Goal: Task Accomplishment & Management: Manage account settings

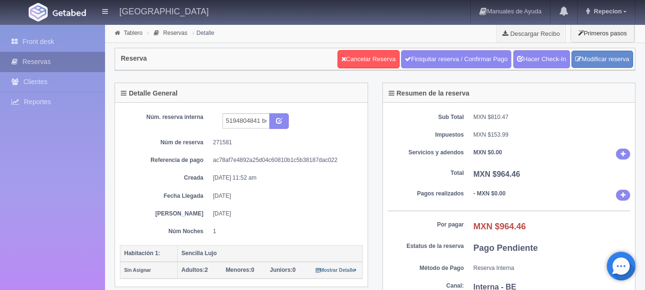
scroll to position [95, 0]
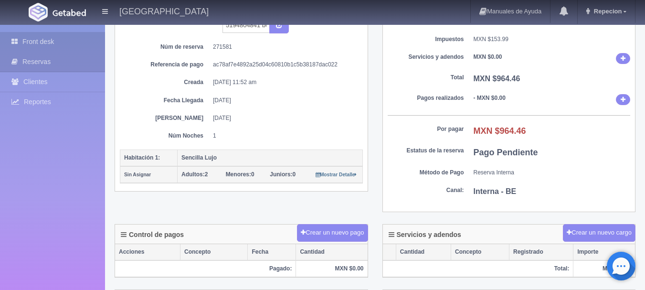
click at [39, 43] on link "Front desk" at bounding box center [52, 42] width 105 height 20
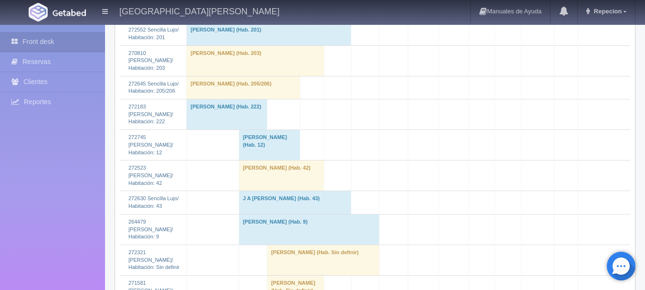
scroll to position [1145, 0]
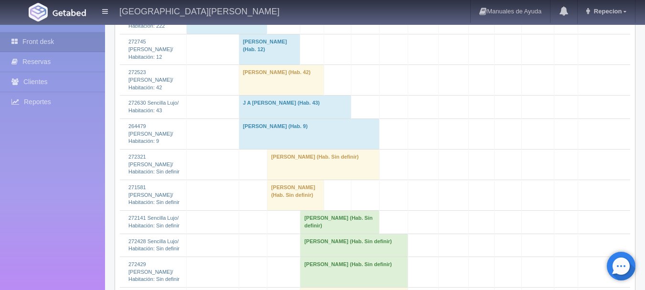
click at [287, 175] on td "[PERSON_NAME] (Hab. Sin definir)" at bounding box center [323, 164] width 112 height 31
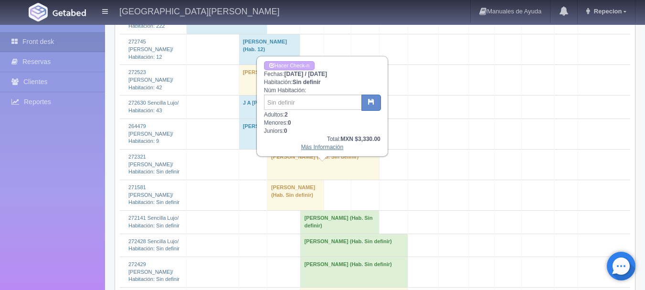
click at [316, 149] on link "Más Información" at bounding box center [322, 147] width 42 height 7
